Goal: Information Seeking & Learning: Learn about a topic

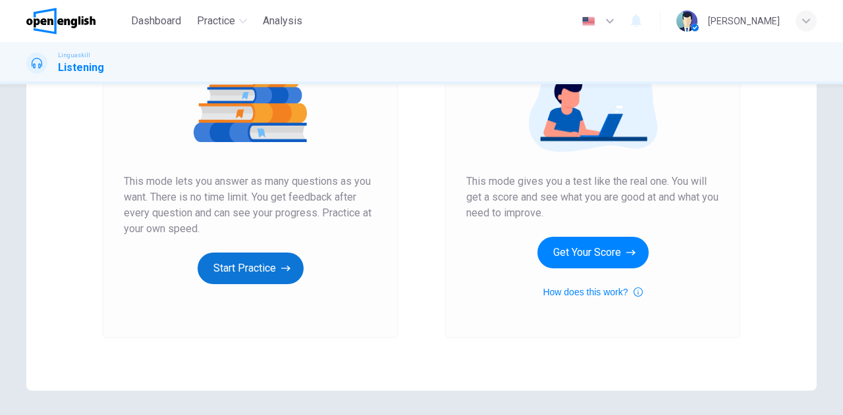
scroll to position [183, 0]
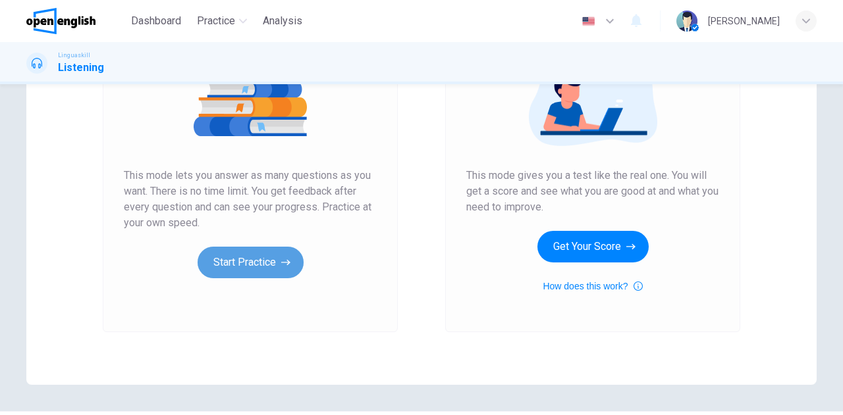
click at [238, 269] on button "Start Practice" at bounding box center [251, 263] width 106 height 32
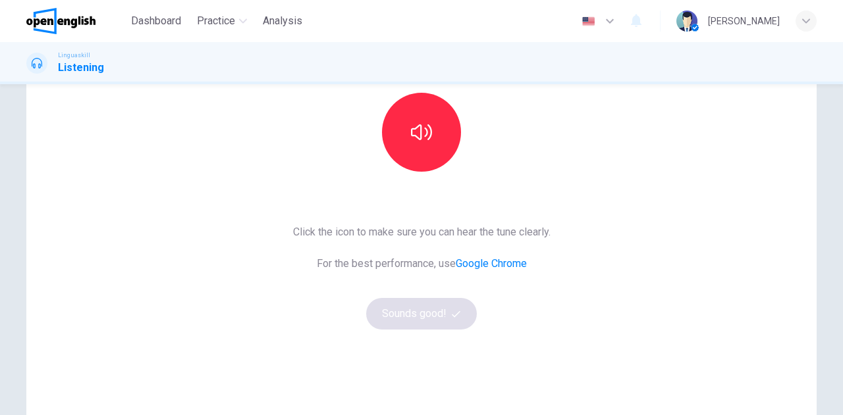
scroll to position [144, 0]
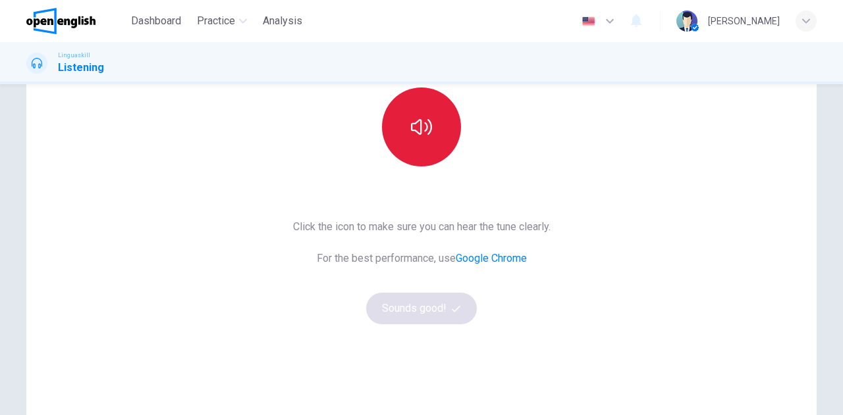
click at [411, 124] on icon "button" at bounding box center [421, 127] width 21 height 21
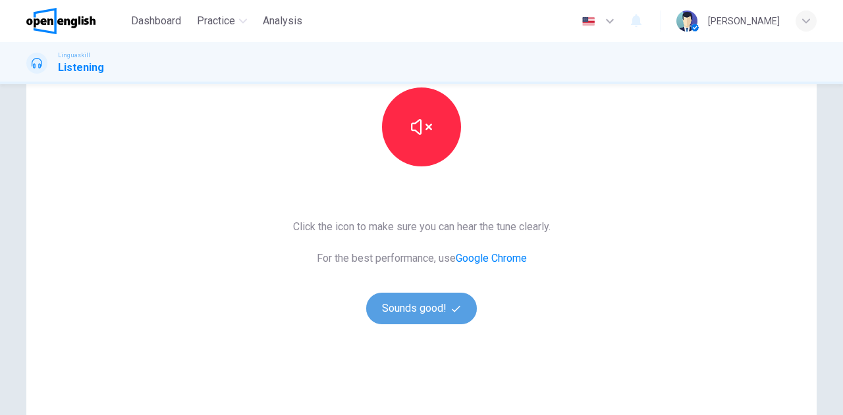
click at [406, 311] on button "Sounds good!" at bounding box center [421, 309] width 111 height 32
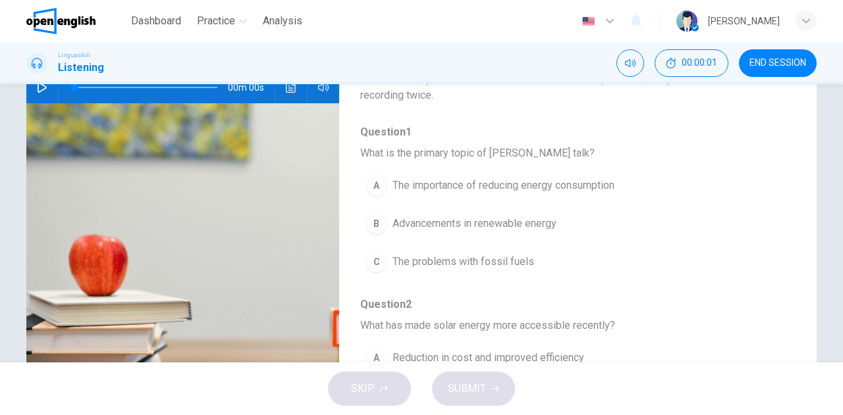
scroll to position [0, 0]
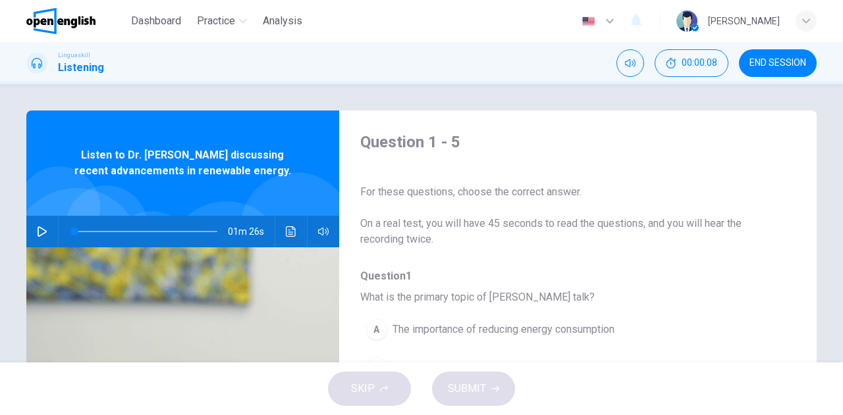
click at [198, 171] on span "Listen to Dr. [PERSON_NAME] discussing recent advancements in renewable energy." at bounding box center [182, 163] width 227 height 32
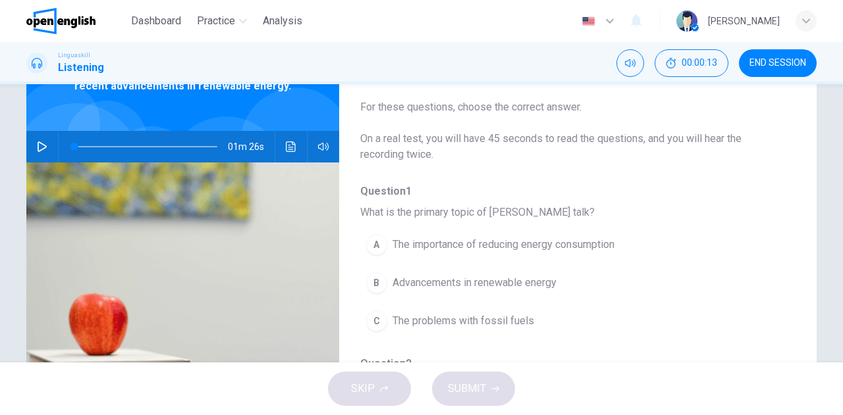
scroll to position [90, 0]
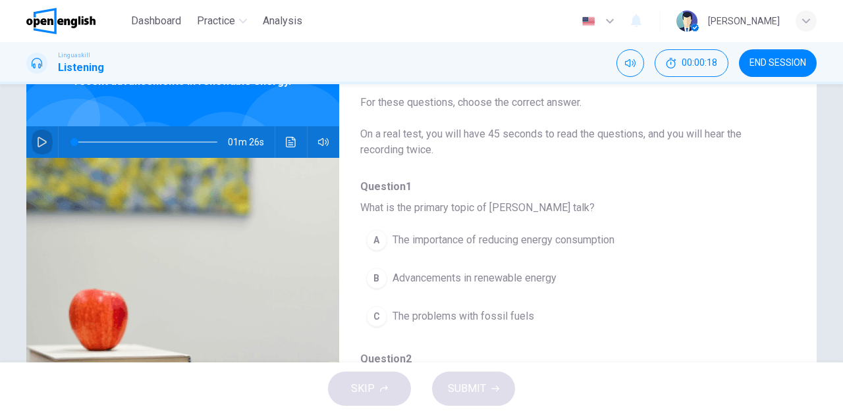
click at [41, 149] on button "button" at bounding box center [42, 142] width 21 height 32
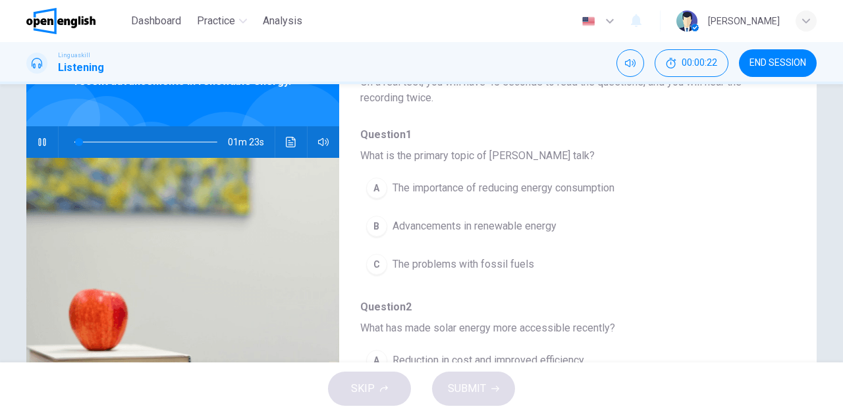
scroll to position [55, 0]
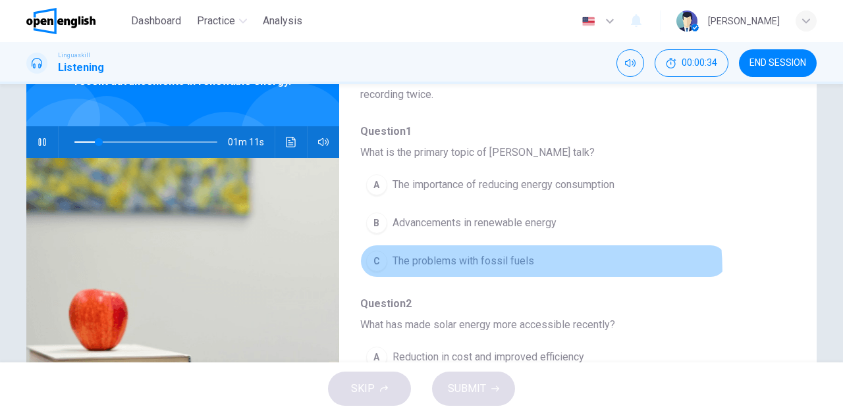
drag, startPoint x: 399, startPoint y: 273, endPoint x: 402, endPoint y: 264, distance: 9.0
click at [402, 264] on button "C The problems with fossil fuels" at bounding box center [543, 261] width 367 height 33
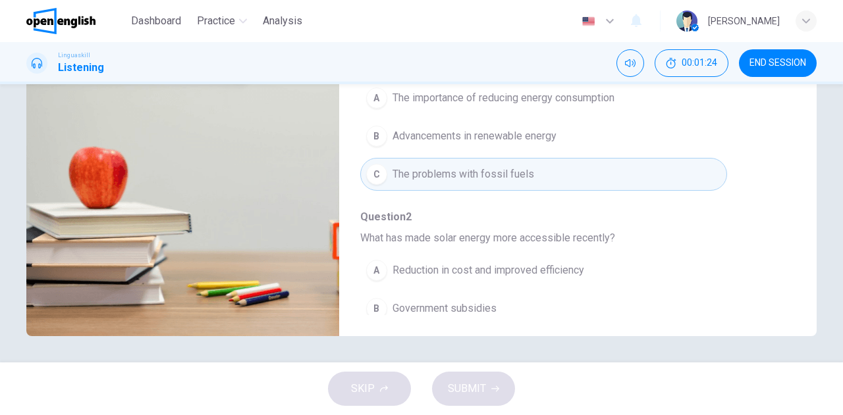
scroll to position [0, 0]
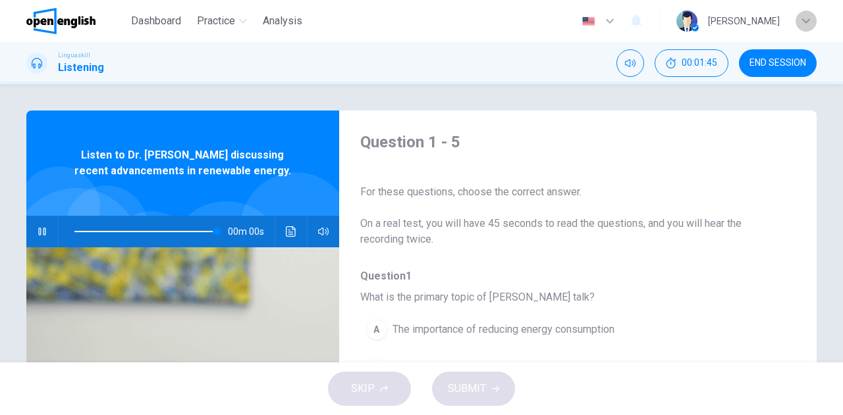
click at [807, 24] on icon "button" at bounding box center [806, 21] width 8 height 8
type input "*"
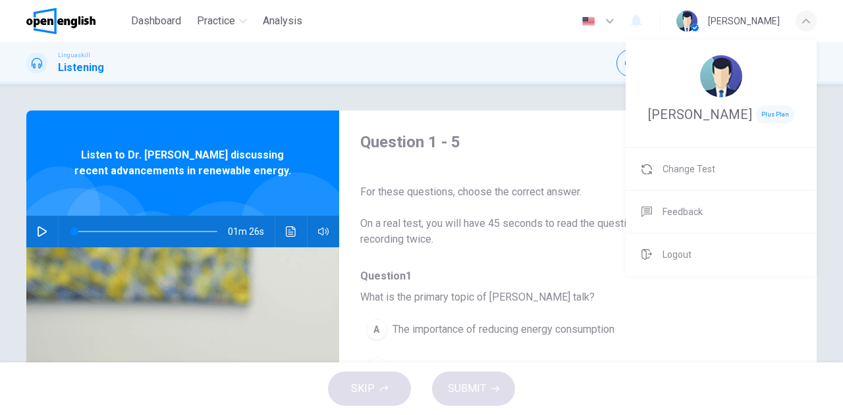
click at [609, 93] on div at bounding box center [421, 207] width 843 height 415
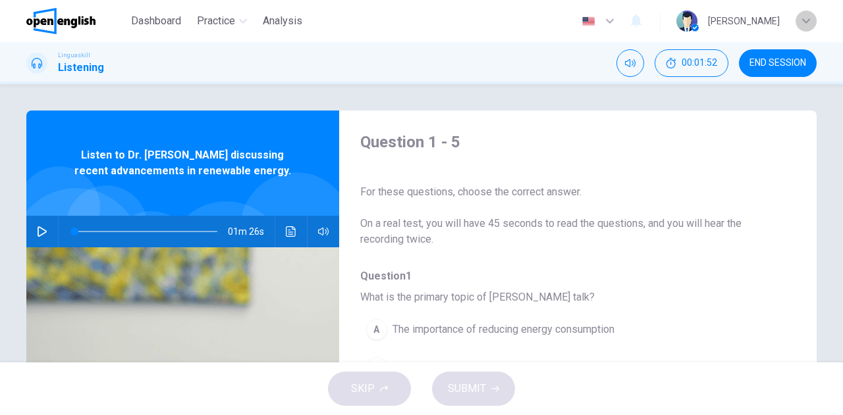
click at [804, 20] on icon "button" at bounding box center [806, 20] width 8 height 5
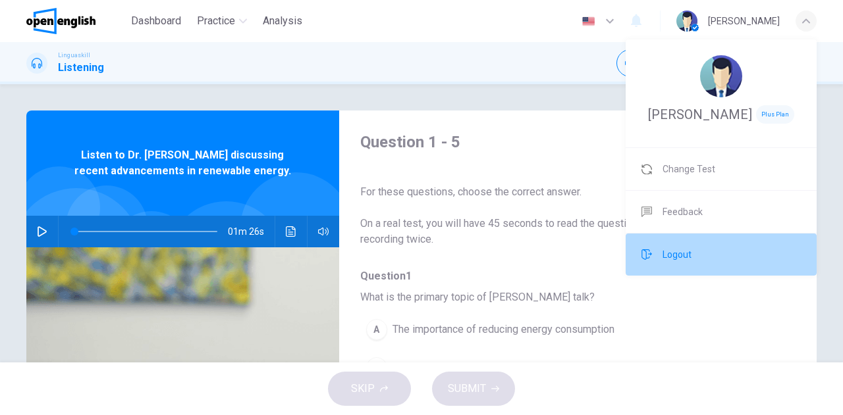
click at [677, 260] on span "Logout" at bounding box center [676, 255] width 29 height 16
